Goal: Task Accomplishment & Management: Complete application form

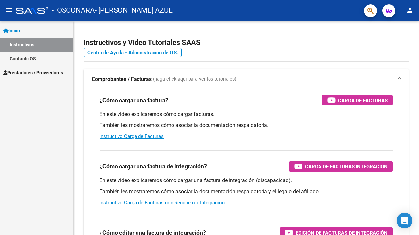
click at [37, 70] on span "Prestadores / Proveedores" at bounding box center [33, 72] width 60 height 7
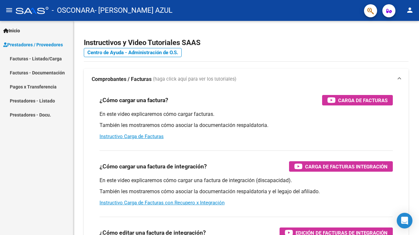
click at [48, 57] on link "Facturas - Listado/Carga" at bounding box center [36, 59] width 73 height 14
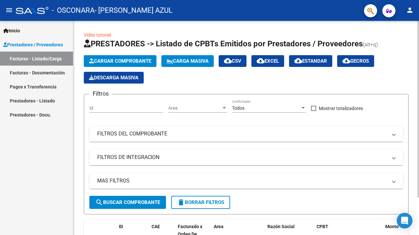
click at [110, 64] on span "Cargar Comprobante" at bounding box center [120, 61] width 62 height 6
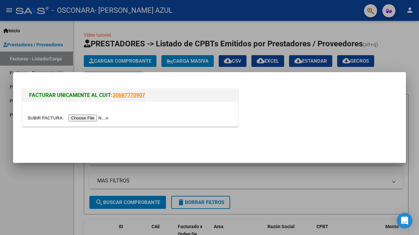
click at [86, 121] on div at bounding box center [129, 118] width 205 height 8
click at [87, 116] on input "file" at bounding box center [68, 118] width 83 height 7
click at [72, 119] on input "file" at bounding box center [68, 118] width 83 height 7
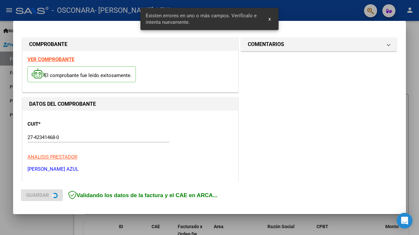
scroll to position [145, 0]
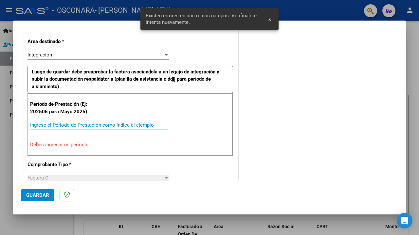
click at [110, 123] on input "Ingrese el Período de Prestación como indica el ejemplo" at bounding box center [99, 125] width 138 height 6
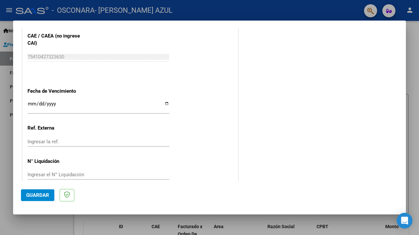
scroll to position [0, 0]
type input "202509"
click at [43, 198] on span "Guardar" at bounding box center [37, 196] width 23 height 6
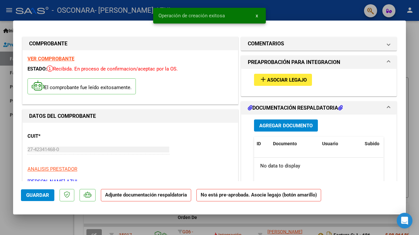
click at [288, 83] on span "Asociar Legajo" at bounding box center [287, 80] width 40 height 6
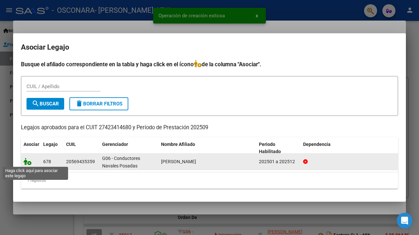
click at [28, 164] on icon at bounding box center [28, 161] width 8 height 7
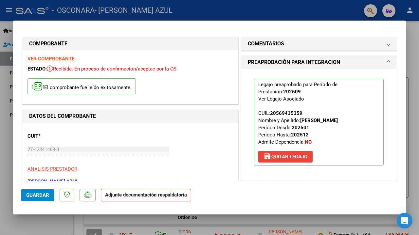
click at [167, 195] on strong "Adjunte documentación respaldatoria" at bounding box center [146, 195] width 82 height 6
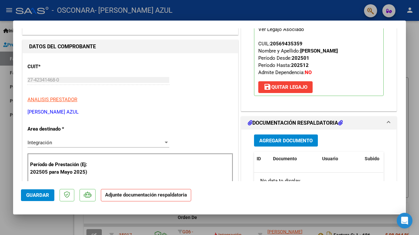
scroll to position [99, 0]
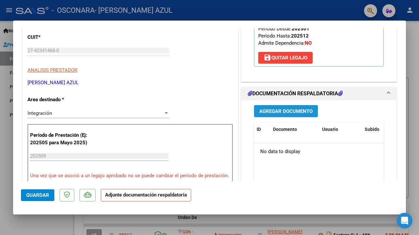
click at [292, 112] on span "Agregar Documento" at bounding box center [285, 112] width 53 height 6
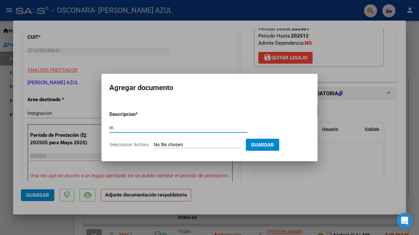
type input "i"
type input "Informe"
click at [176, 145] on input "Seleccionar Archivo" at bounding box center [197, 145] width 87 height 6
type input "C:\fakepath\INFORME [DATE] _ [PERSON_NAME].pdf"
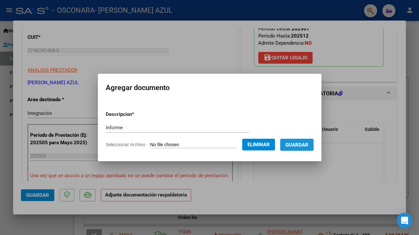
click at [307, 148] on span "Guardar" at bounding box center [296, 145] width 23 height 6
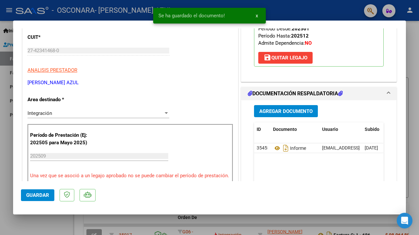
click at [291, 114] on button "Agregar Documento" at bounding box center [286, 111] width 64 height 12
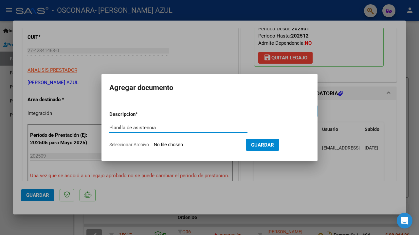
type input "Planilla de asistencia"
click at [203, 143] on input "Seleccionar Archivo" at bounding box center [197, 145] width 87 height 6
type input "C:\fakepath\SEPTIEMBRE [PERSON_NAME].pdf"
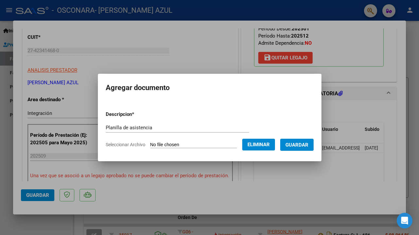
click at [308, 144] on span "Guardar" at bounding box center [296, 145] width 23 height 6
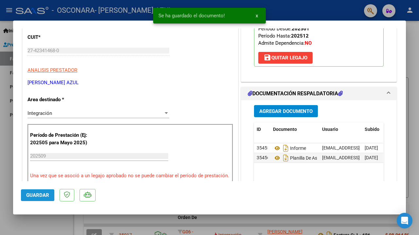
click at [39, 196] on span "Guardar" at bounding box center [37, 196] width 23 height 6
